Goal: Task Accomplishment & Management: Use online tool/utility

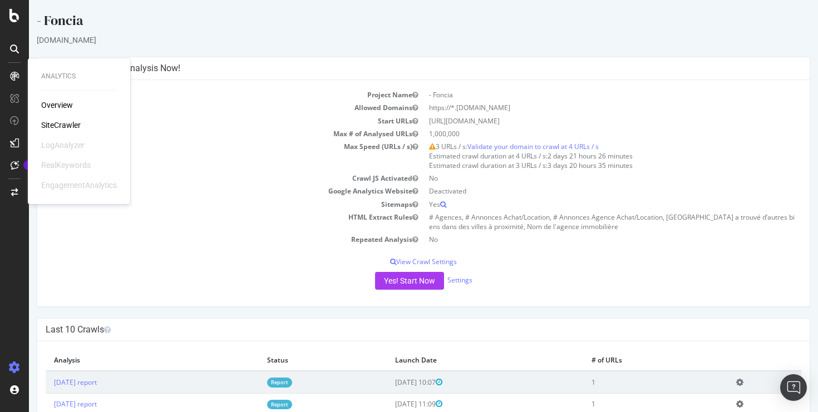
scroll to position [196, 0]
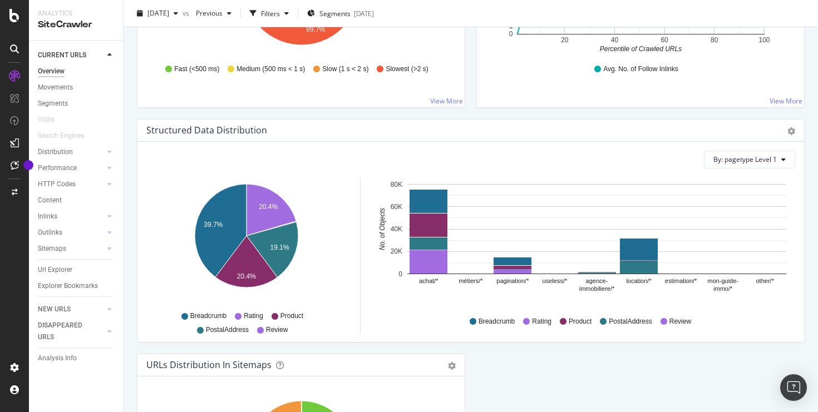
scroll to position [1015, 0]
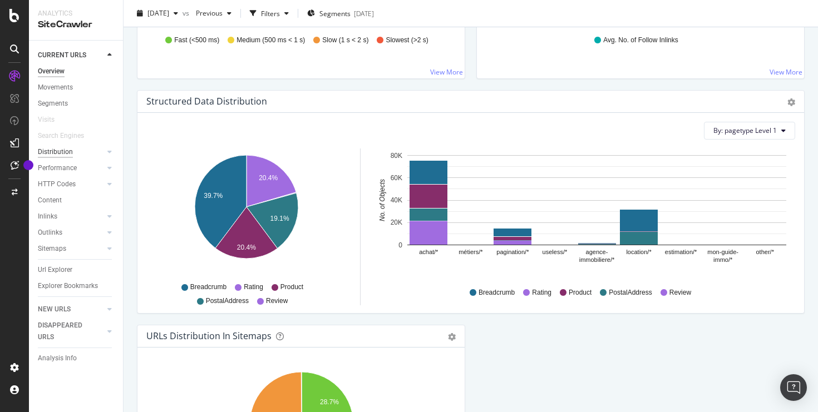
click at [66, 149] on div "Distribution" at bounding box center [55, 152] width 35 height 12
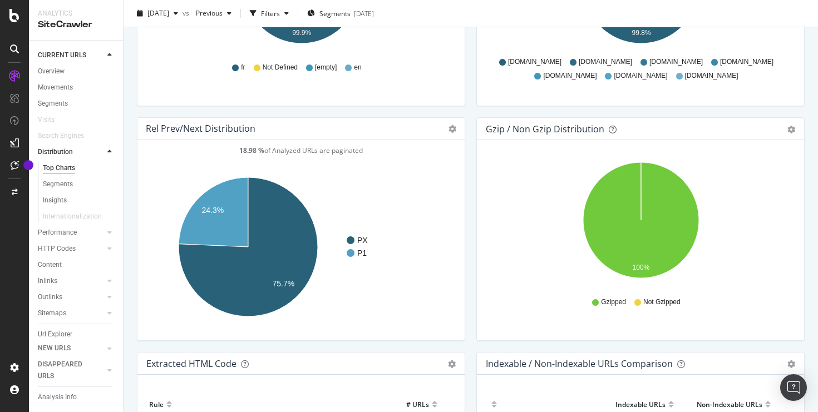
scroll to position [1655, 0]
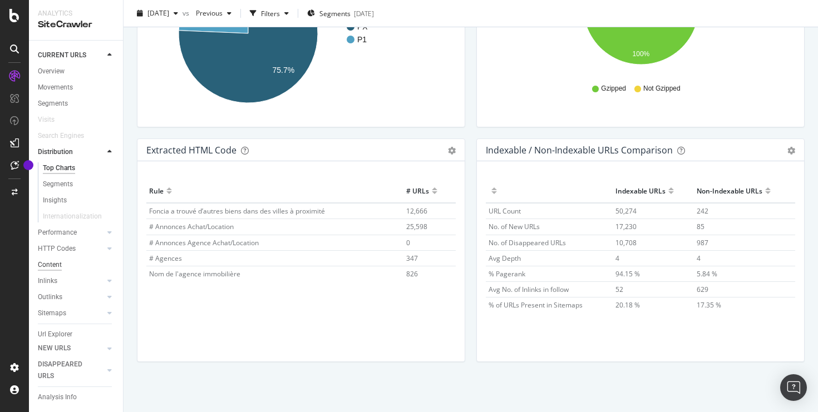
click at [50, 264] on div "Content" at bounding box center [50, 265] width 24 height 12
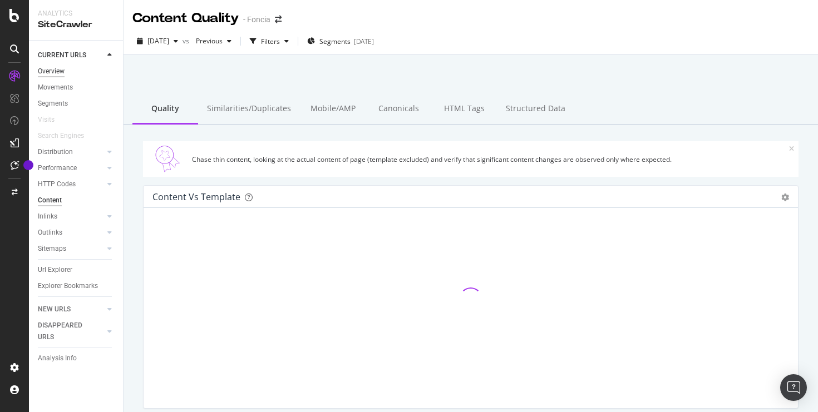
click at [49, 68] on div "Overview" at bounding box center [51, 72] width 27 height 12
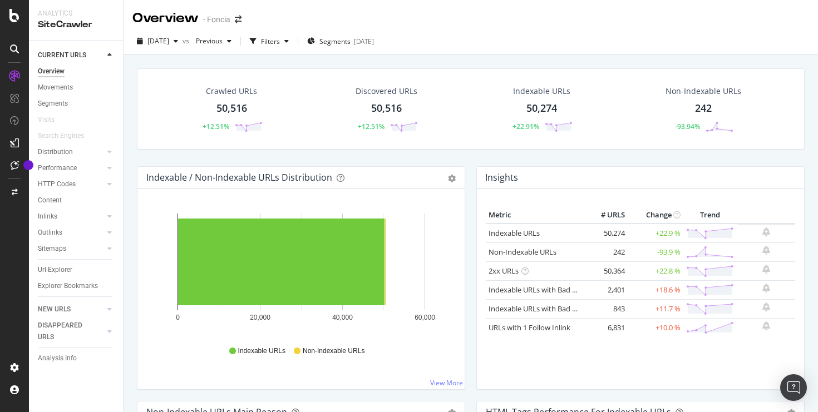
click at [55, 25] on div "SiteCrawler" at bounding box center [76, 24] width 76 height 13
click at [17, 11] on icon at bounding box center [14, 15] width 10 height 13
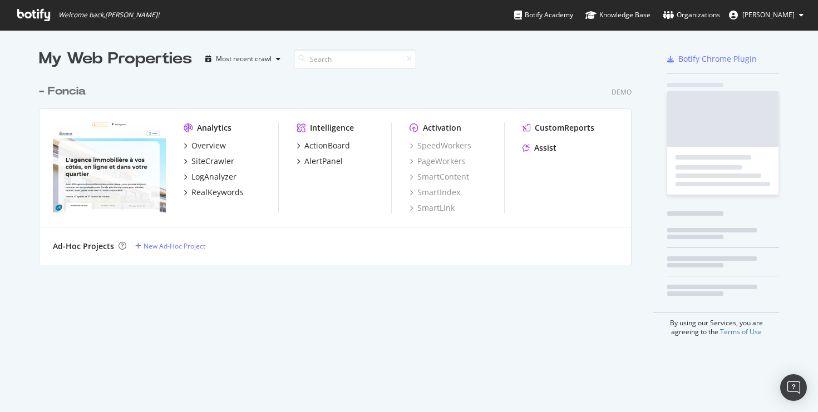
scroll to position [412, 818]
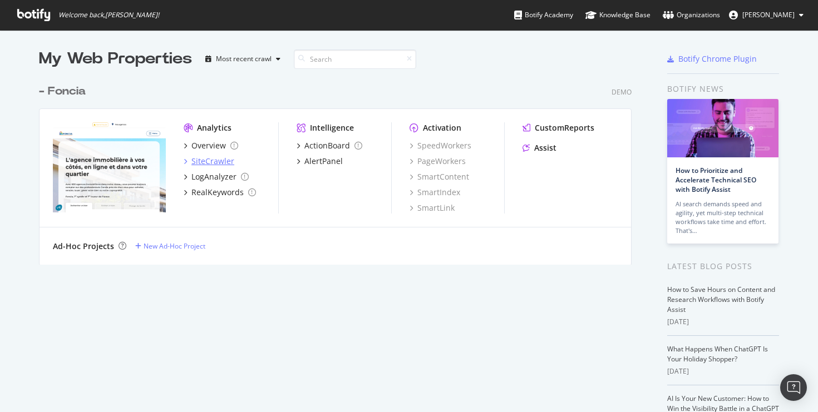
click at [210, 161] on div "SiteCrawler" at bounding box center [212, 161] width 43 height 11
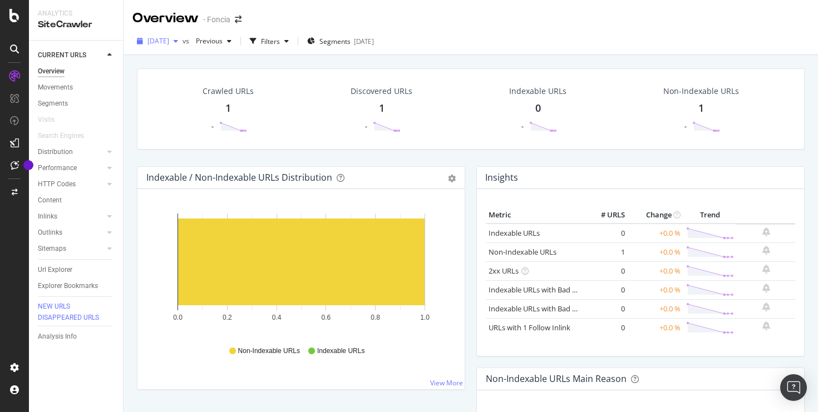
click at [169, 40] on span "[DATE]" at bounding box center [158, 40] width 22 height 9
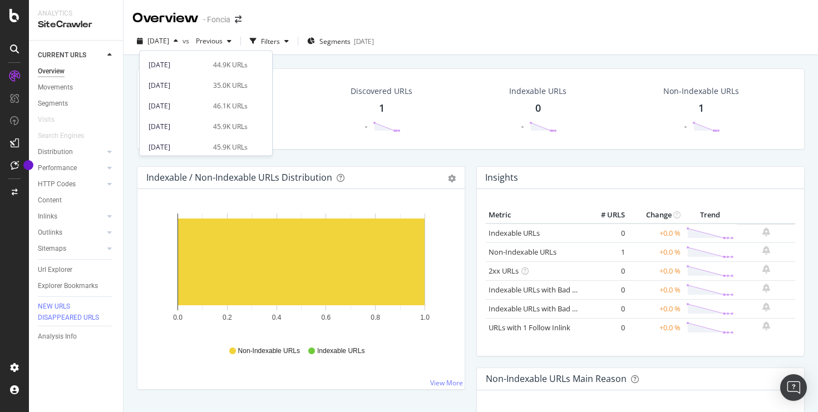
scroll to position [83, 0]
click at [234, 80] on div "50.5K URLs" at bounding box center [230, 81] width 34 height 10
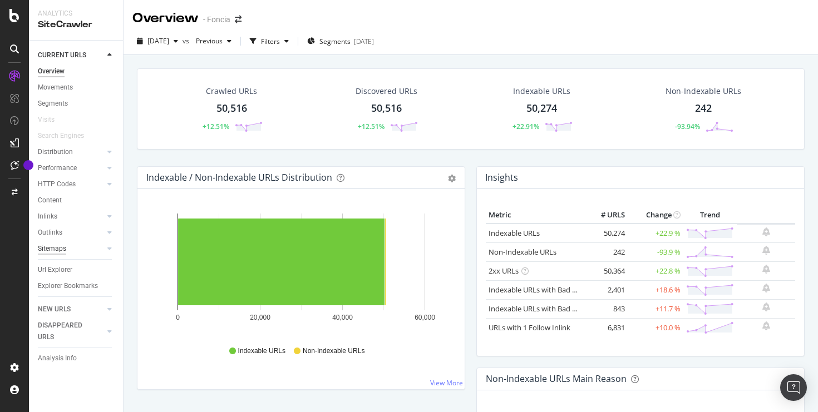
click at [62, 246] on div "Sitemaps" at bounding box center [52, 249] width 28 height 12
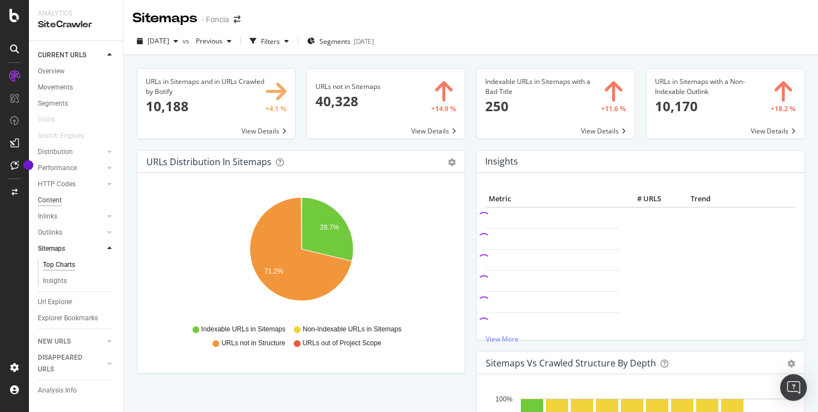
click at [56, 200] on div "Content" at bounding box center [50, 201] width 24 height 12
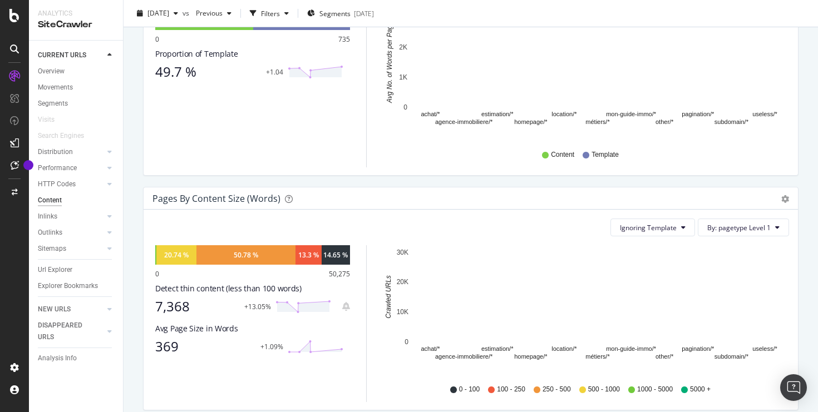
scroll to position [367, 0]
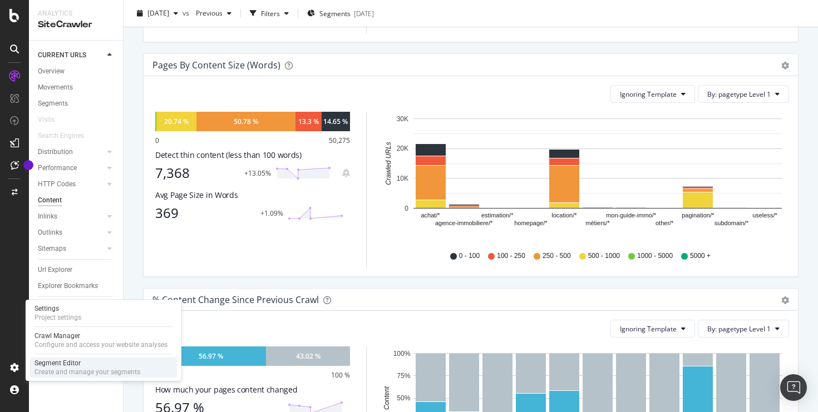
click at [49, 365] on div "Segment Editor" at bounding box center [87, 363] width 106 height 9
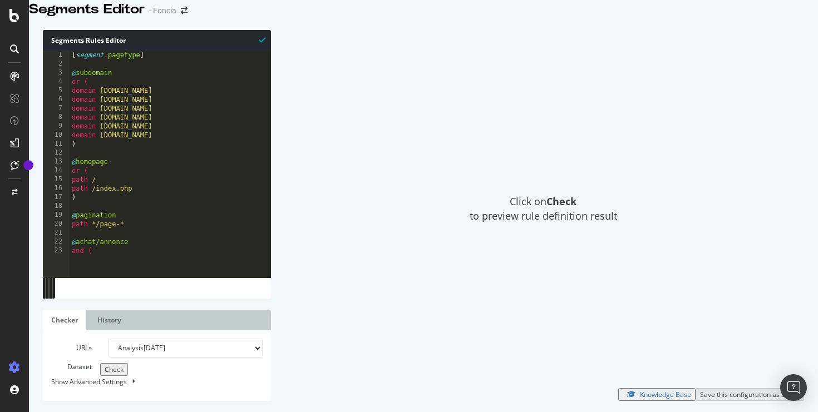
click at [330, 176] on div "Click on Check to preview rule definition result" at bounding box center [543, 209] width 522 height 358
click at [368, 198] on div "Click on Check to preview rule definition result" at bounding box center [543, 209] width 522 height 358
